Goal: Check status: Check status

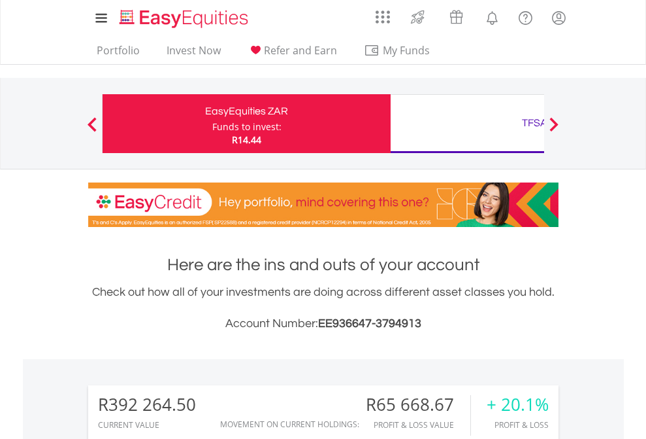
scroll to position [125, 205]
click at [212, 124] on div "Funds to invest:" at bounding box center [246, 126] width 69 height 13
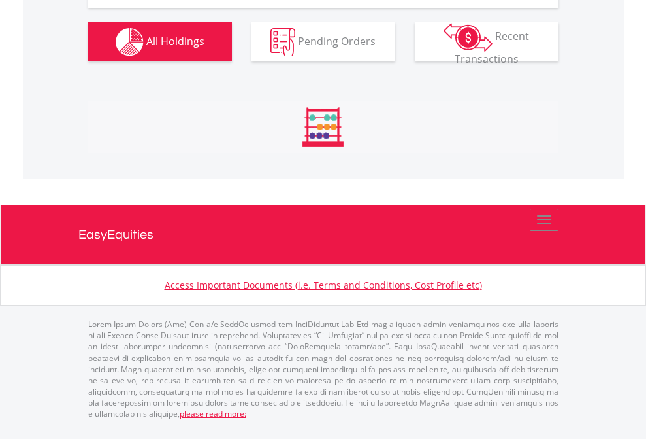
scroll to position [125, 205]
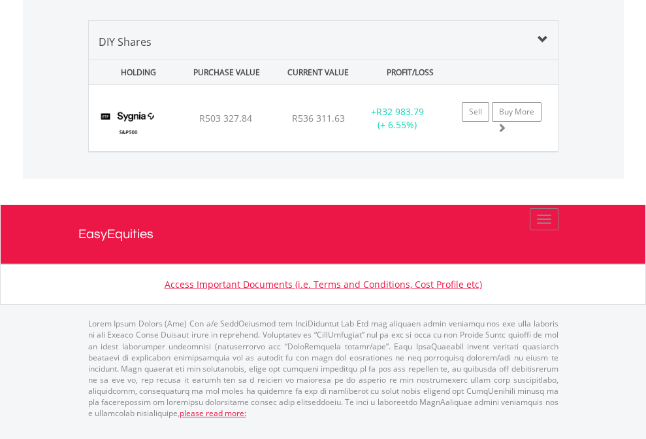
scroll to position [125, 205]
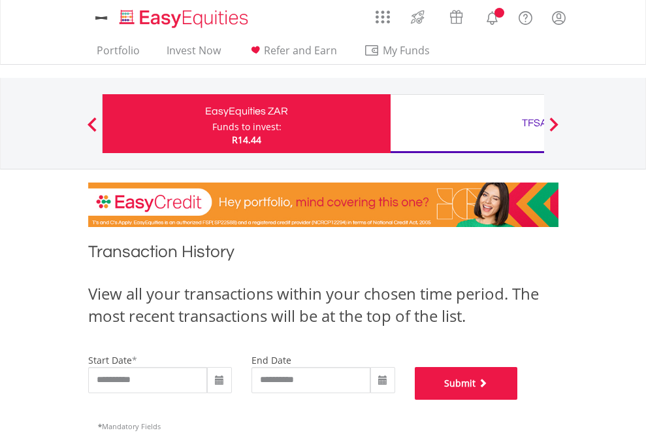
click at [518, 399] on button "Submit" at bounding box center [466, 383] width 103 height 33
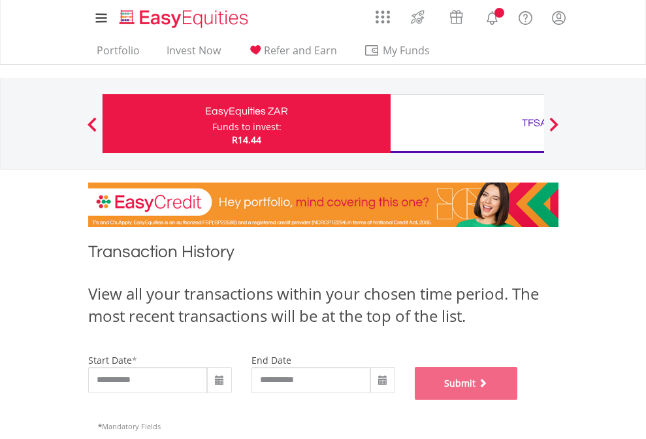
scroll to position [530, 0]
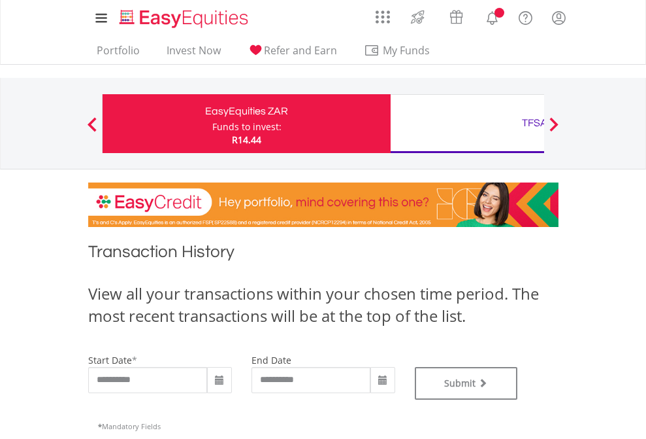
click at [467, 124] on div "TFSA" at bounding box center [535, 123] width 273 height 18
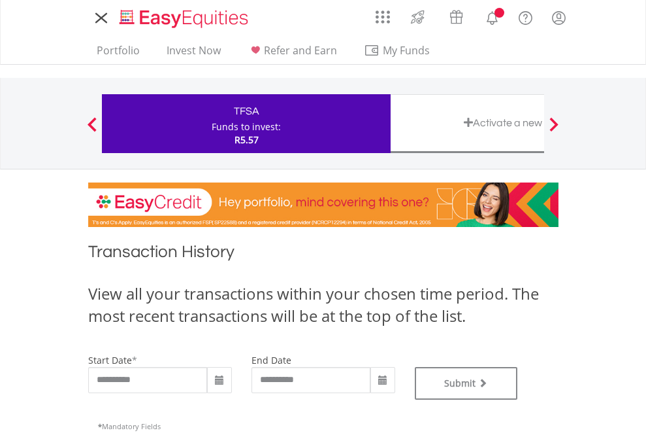
type input "**********"
